Goal: Obtain resource: Download file/media

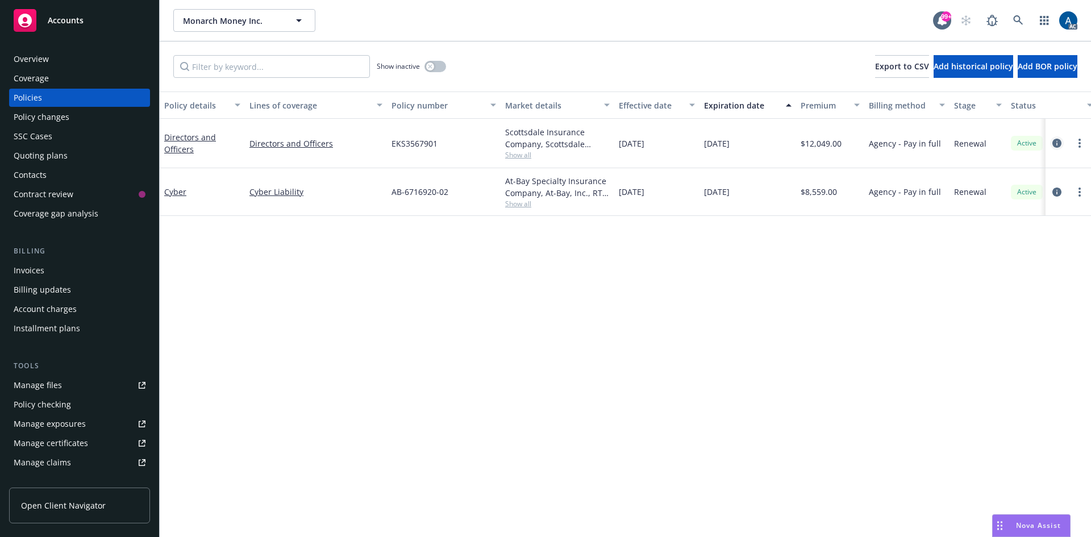
click at [1057, 142] on icon "circleInformation" at bounding box center [1056, 143] width 9 height 9
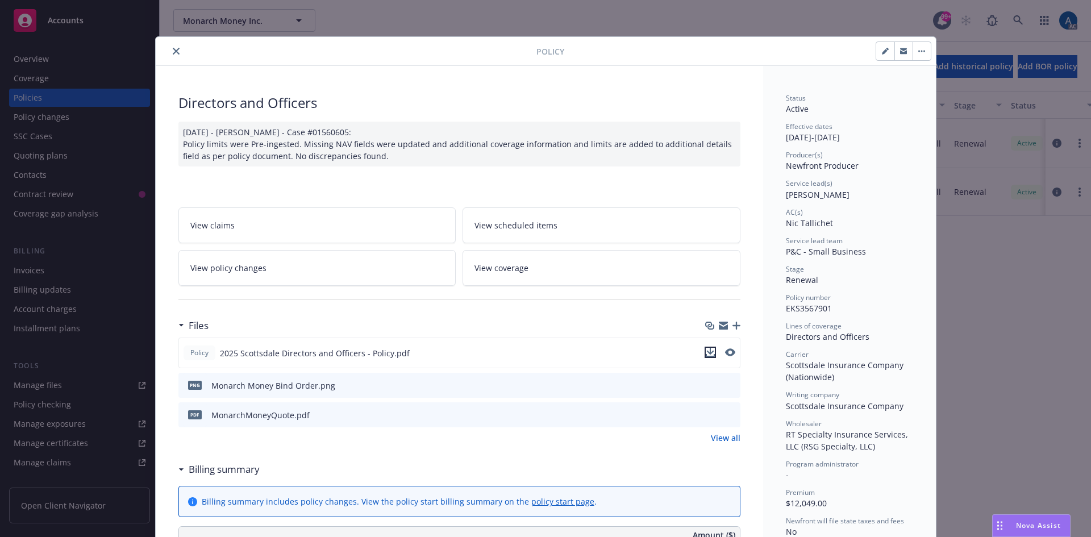
click at [706, 351] on icon "download file" at bounding box center [710, 352] width 9 height 9
click at [173, 51] on icon "close" at bounding box center [176, 51] width 7 height 7
